Goal: Task Accomplishment & Management: Use online tool/utility

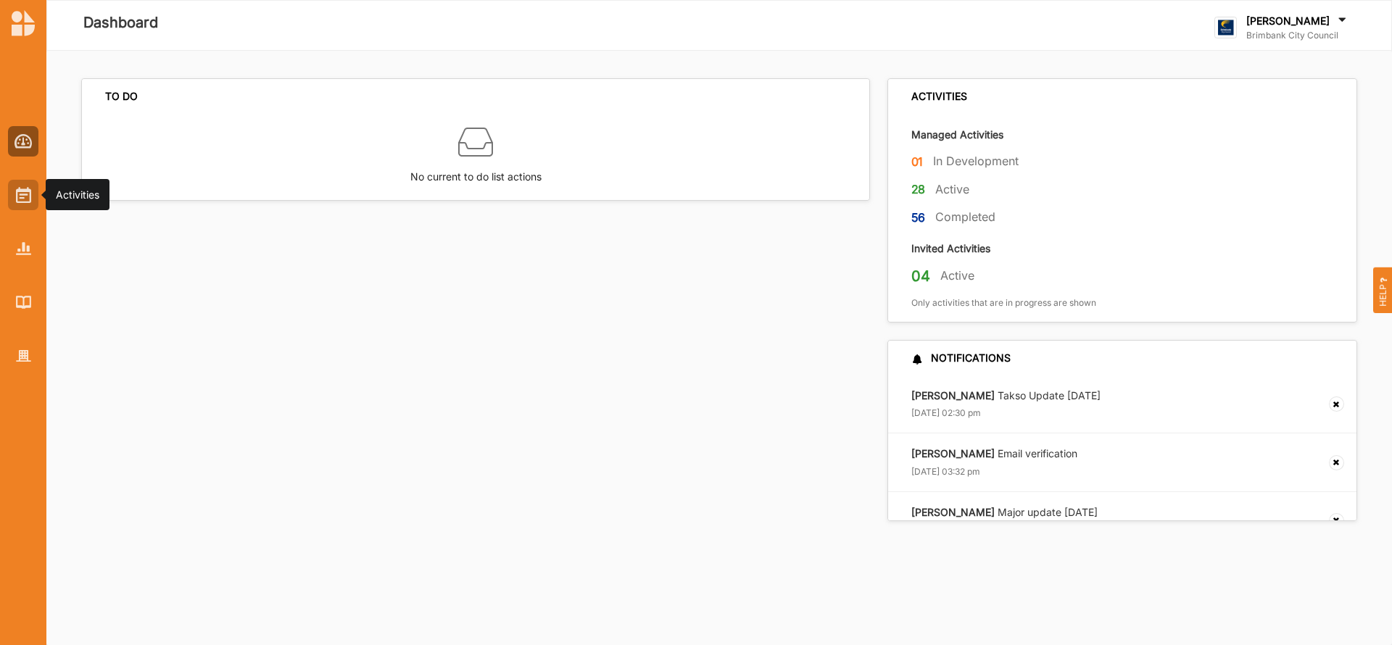
click at [23, 191] on img at bounding box center [23, 195] width 15 height 16
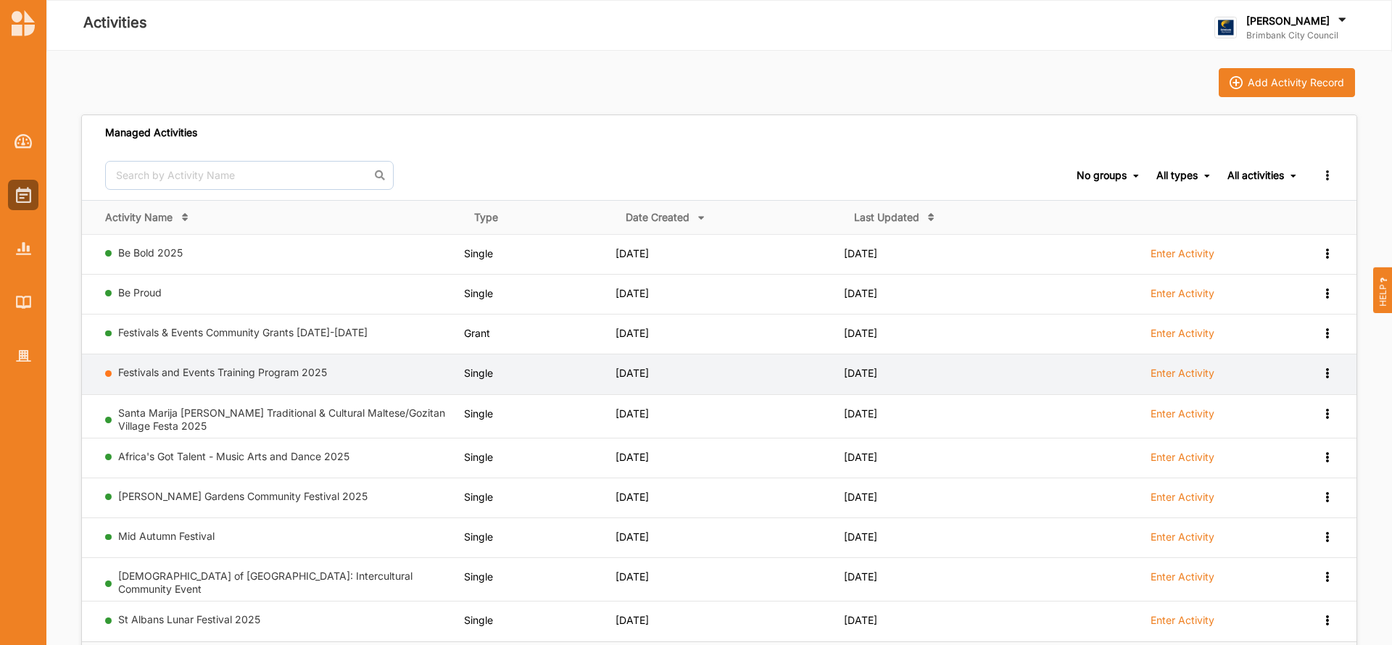
click at [1200, 375] on label "Enter Activity" at bounding box center [1182, 373] width 64 height 13
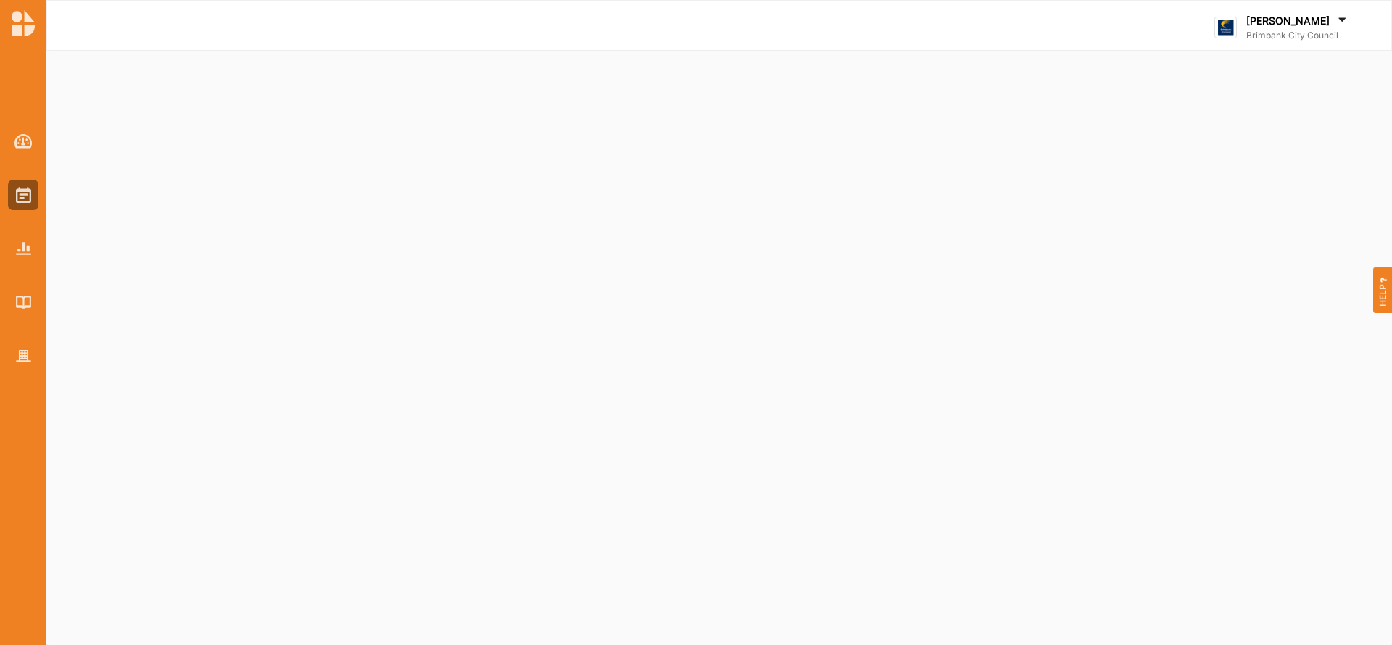
select select "2"
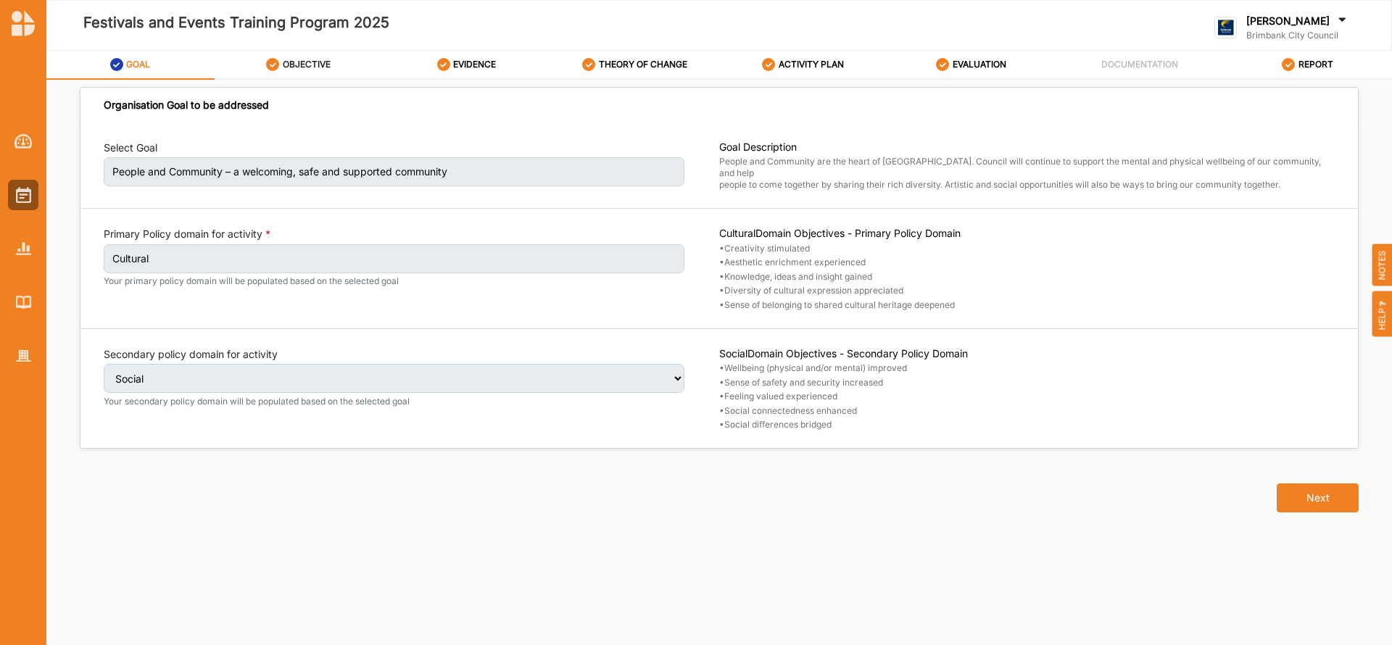
click at [308, 62] on label "OBJECTIVE" at bounding box center [307, 65] width 48 height 12
select select "3"
select select "8"
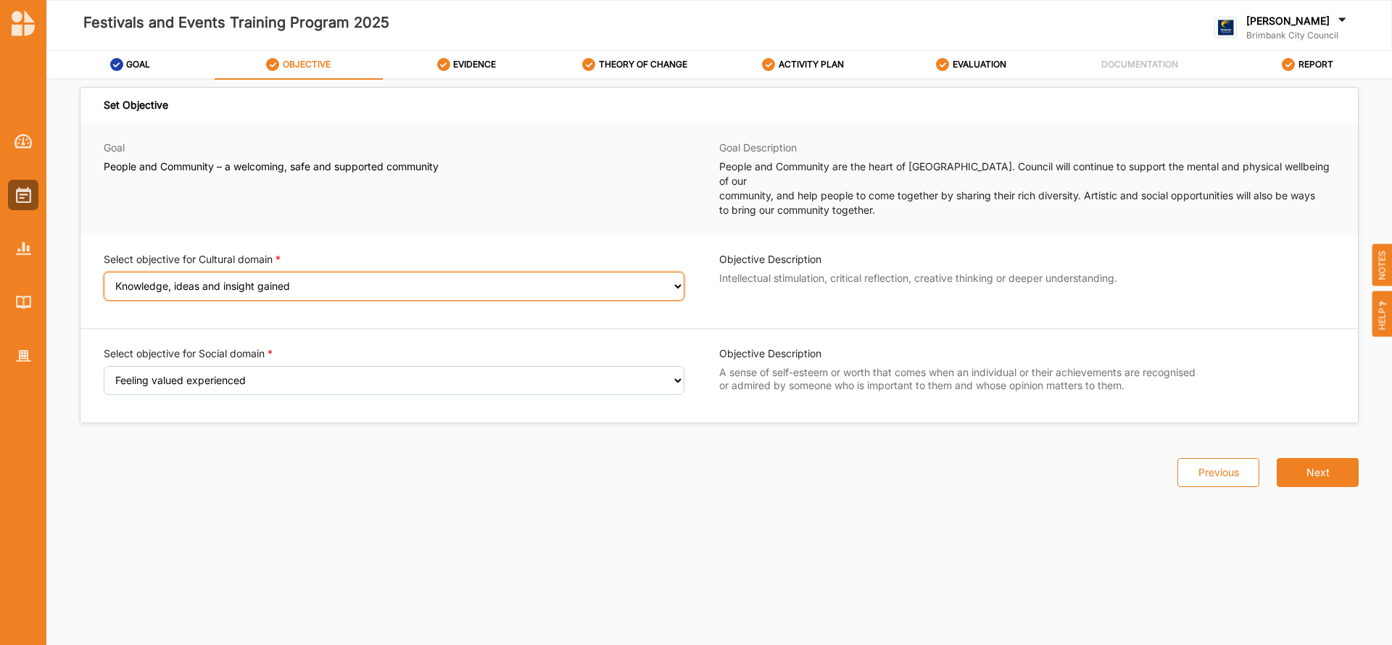
drag, startPoint x: 318, startPoint y: 270, endPoint x: 238, endPoint y: 277, distance: 80.7
click at [238, 277] on select "Select an Objective Creativity stimulated Aesthetic enrichment experienced Know…" at bounding box center [394, 286] width 581 height 29
click at [104, 272] on select "Select an Objective Creativity stimulated Aesthetic enrichment experienced Know…" at bounding box center [394, 286] width 581 height 29
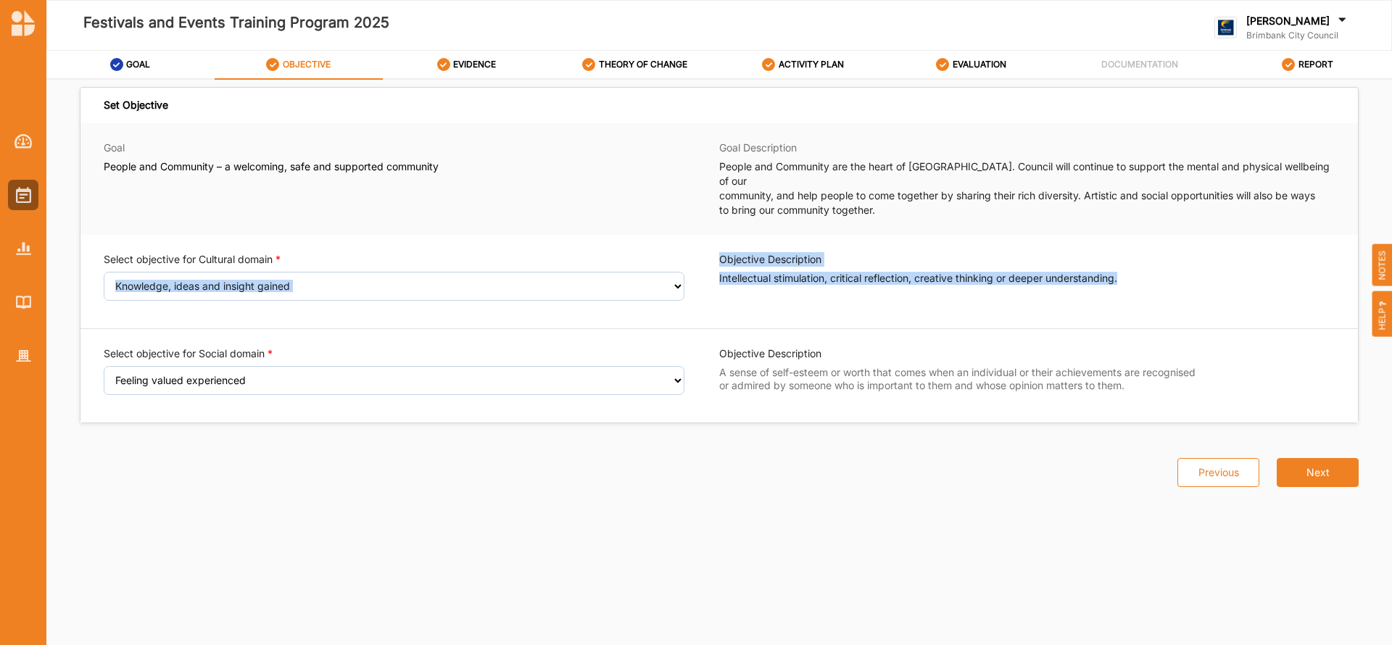
drag, startPoint x: 1128, startPoint y: 266, endPoint x: 713, endPoint y: 268, distance: 415.3
click at [713, 268] on div "Select objective for Cultural domain Select an Objective Creativity stimulated …" at bounding box center [719, 281] width 1231 height 59
copy div "Select an Objective Creativity stimulated Aesthetic enrichment experienced Know…"
